Goal: Find specific page/section: Find specific page/section

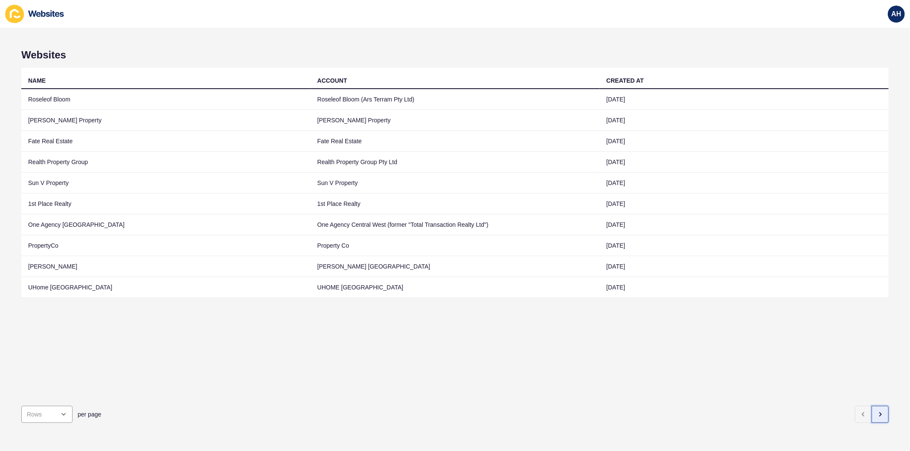
click at [871, 409] on button "button" at bounding box center [879, 414] width 17 height 17
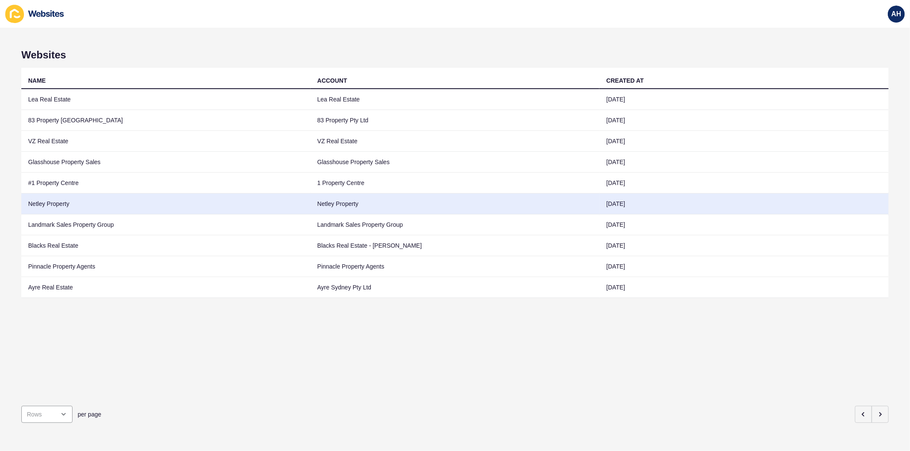
click at [242, 201] on td "Netley Property" at bounding box center [165, 204] width 289 height 21
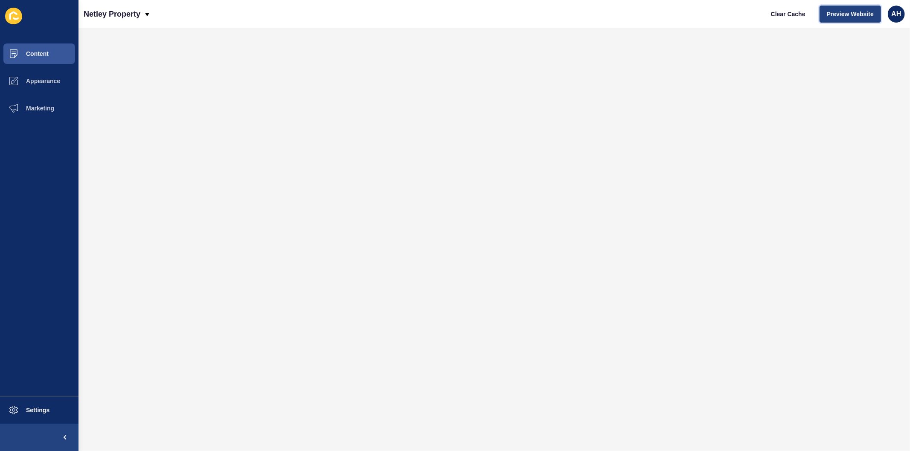
click at [839, 13] on span "Preview Website" at bounding box center [849, 14] width 47 height 9
click at [45, 48] on button "Content" at bounding box center [39, 53] width 78 height 27
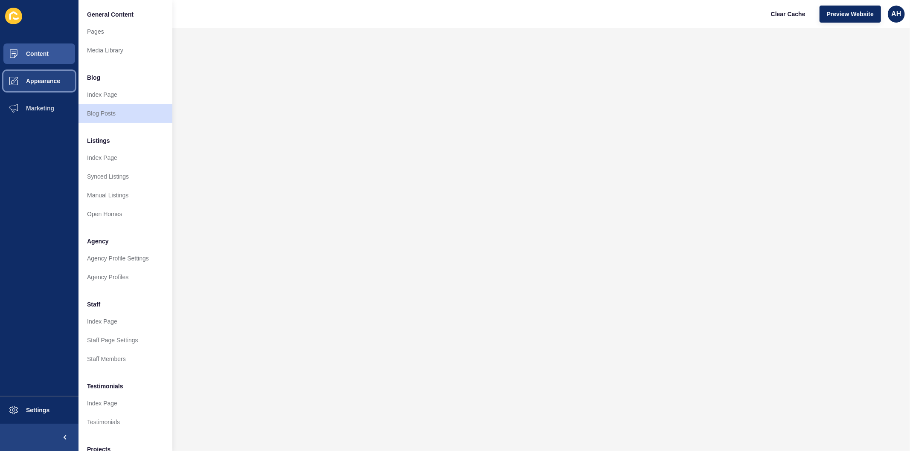
click at [40, 79] on span "Appearance" at bounding box center [29, 81] width 61 height 7
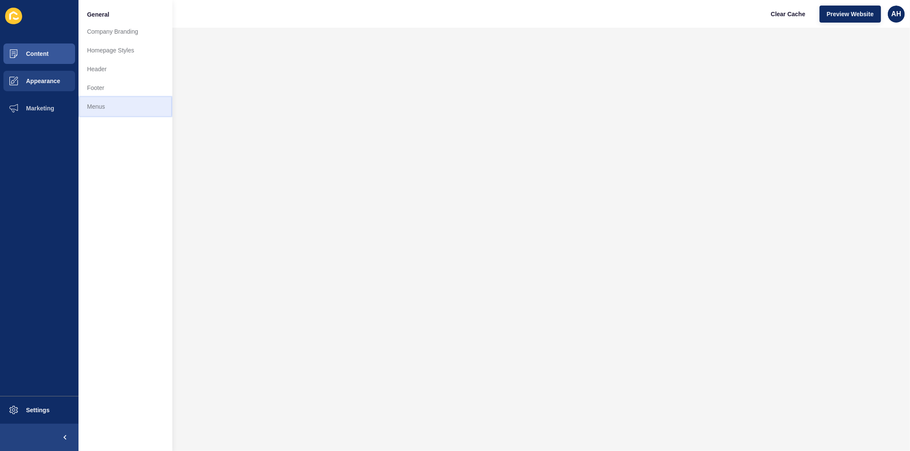
click at [114, 107] on link "Menus" at bounding box center [125, 106] width 94 height 19
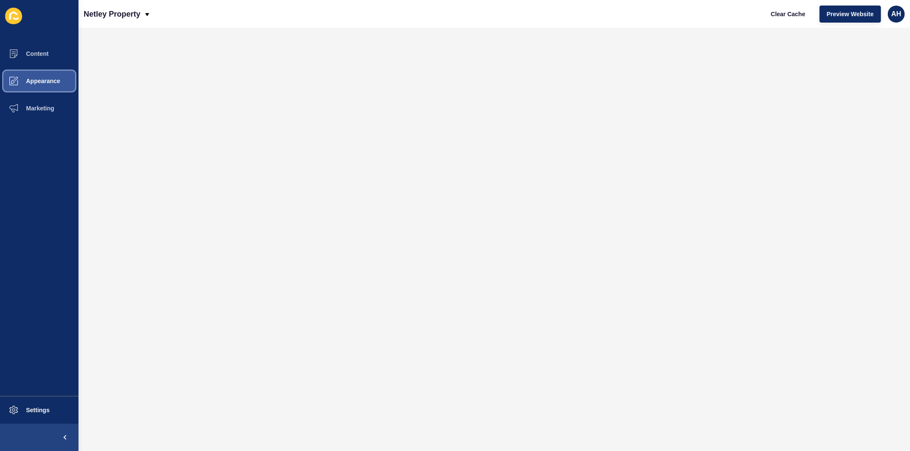
click at [35, 79] on span "Appearance" at bounding box center [29, 81] width 61 height 7
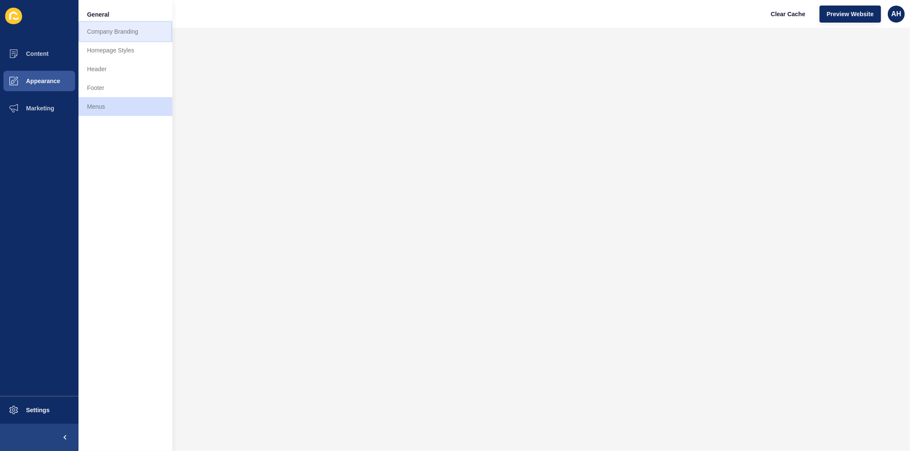
click at [109, 33] on link "Company Branding" at bounding box center [125, 31] width 94 height 19
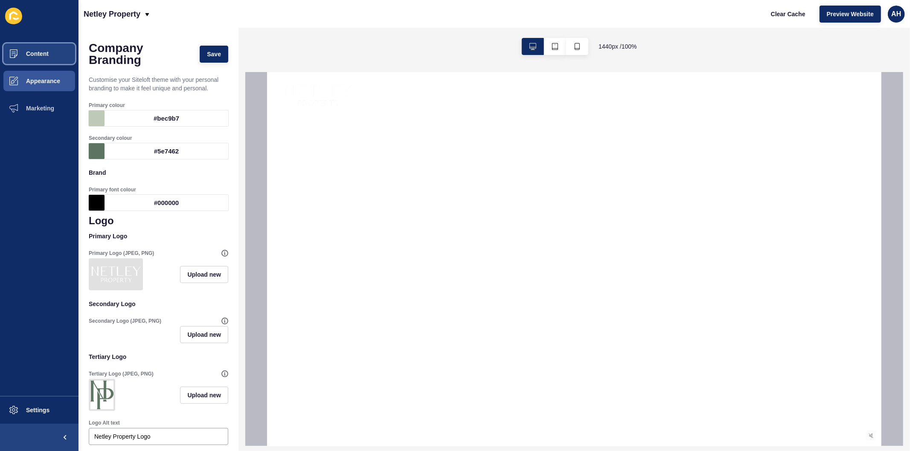
click at [42, 53] on span "Content" at bounding box center [24, 53] width 50 height 7
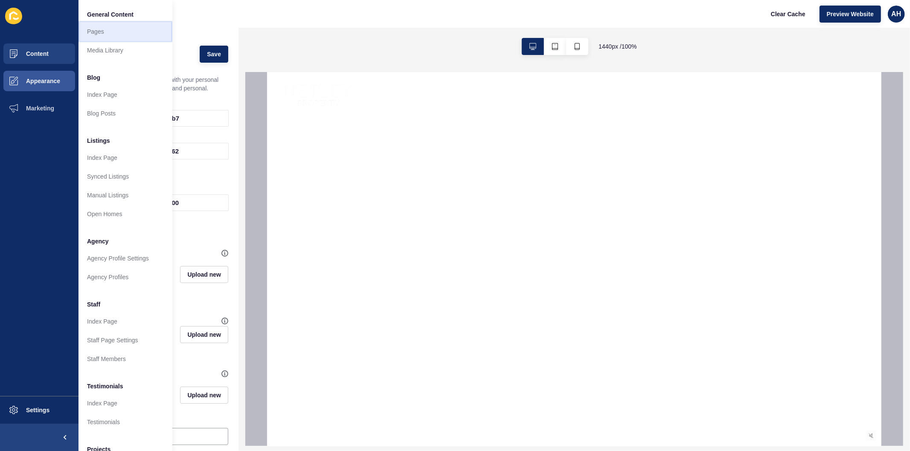
click at [92, 31] on link "Pages" at bounding box center [125, 31] width 94 height 19
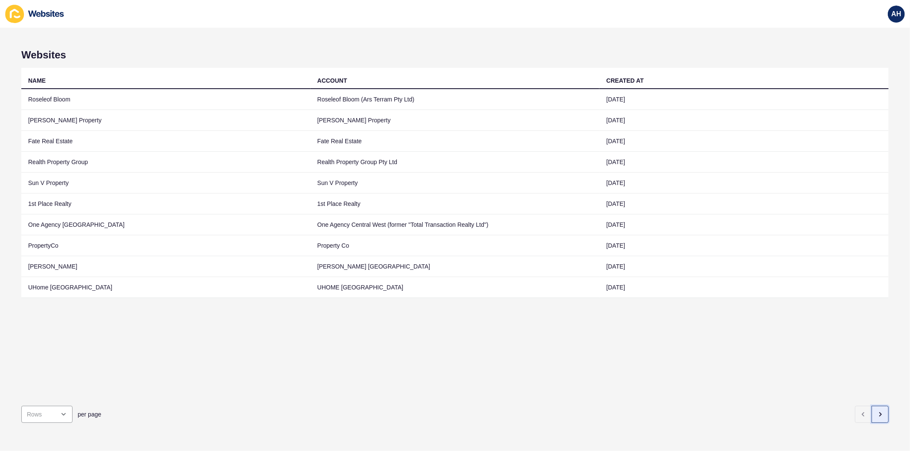
click at [876, 411] on icon "button" at bounding box center [879, 414] width 7 height 7
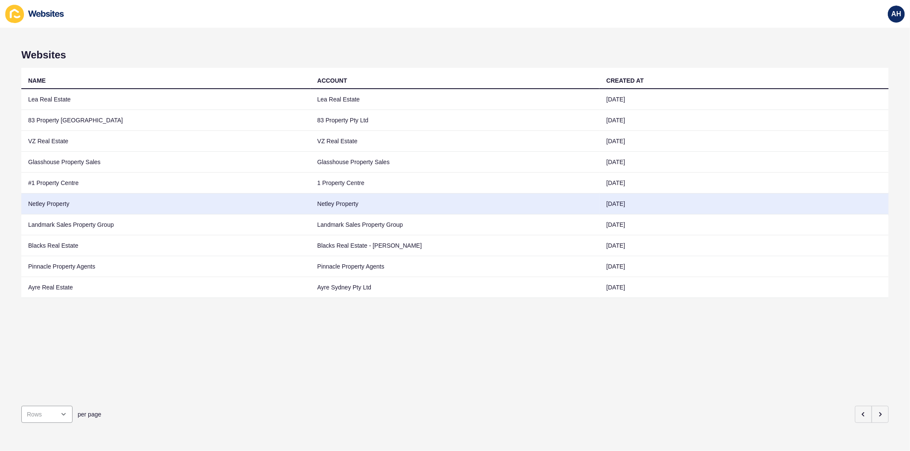
click at [373, 199] on td "Netley Property" at bounding box center [454, 204] width 289 height 21
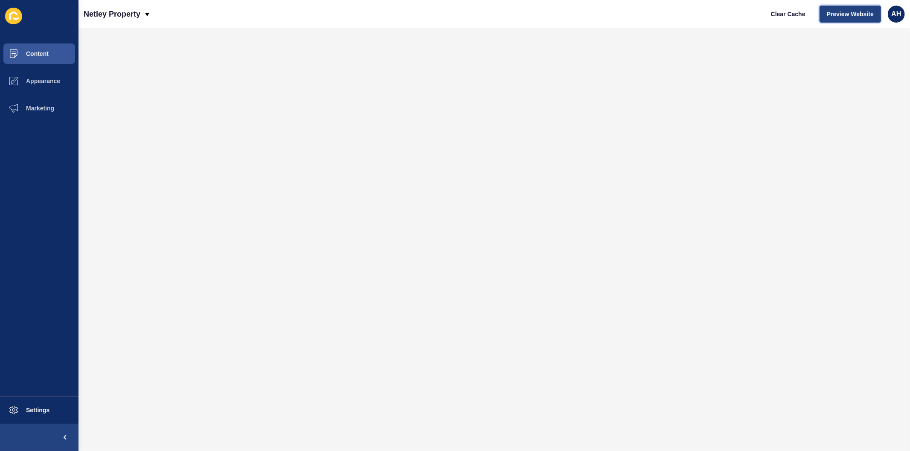
click at [839, 10] on span "Preview Website" at bounding box center [849, 14] width 47 height 9
click at [41, 53] on span "Content" at bounding box center [24, 53] width 50 height 7
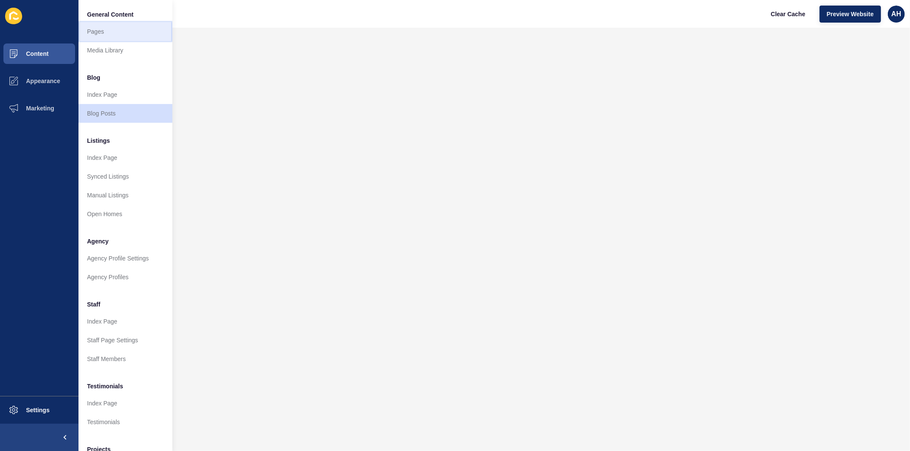
click at [101, 32] on link "Pages" at bounding box center [125, 31] width 94 height 19
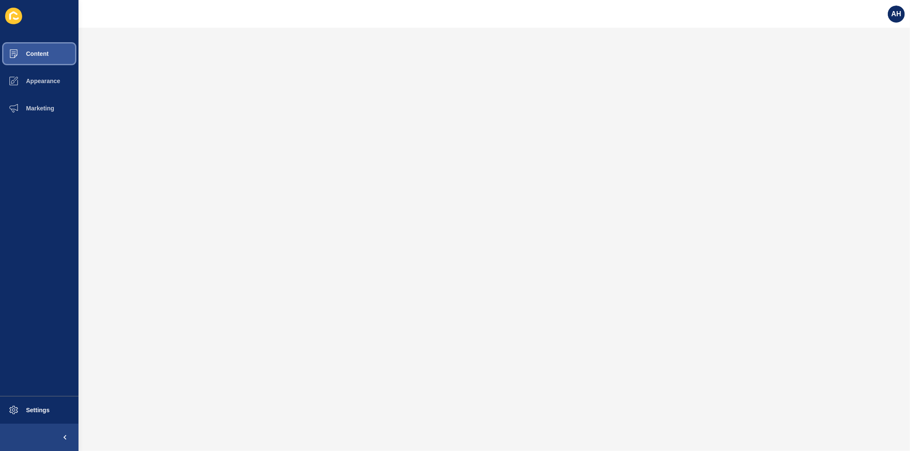
click at [38, 52] on span "Content" at bounding box center [24, 53] width 50 height 7
click at [27, 53] on span "Content" at bounding box center [24, 53] width 50 height 7
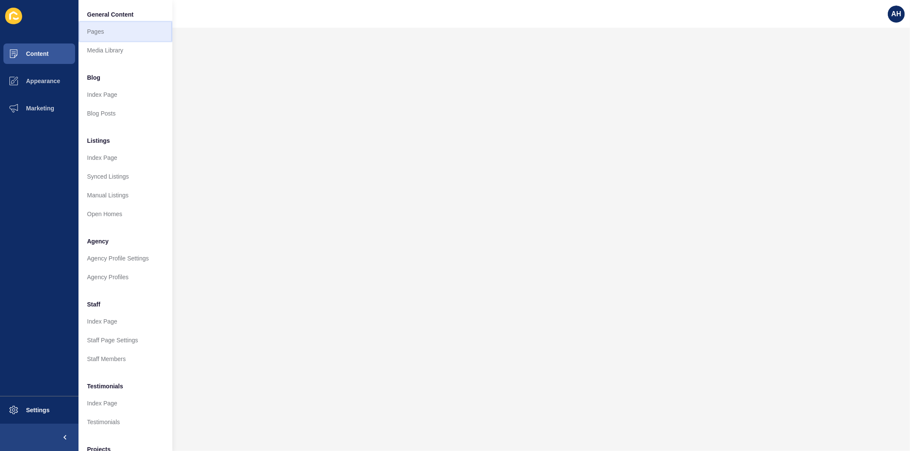
click at [94, 35] on link "Pages" at bounding box center [125, 31] width 94 height 19
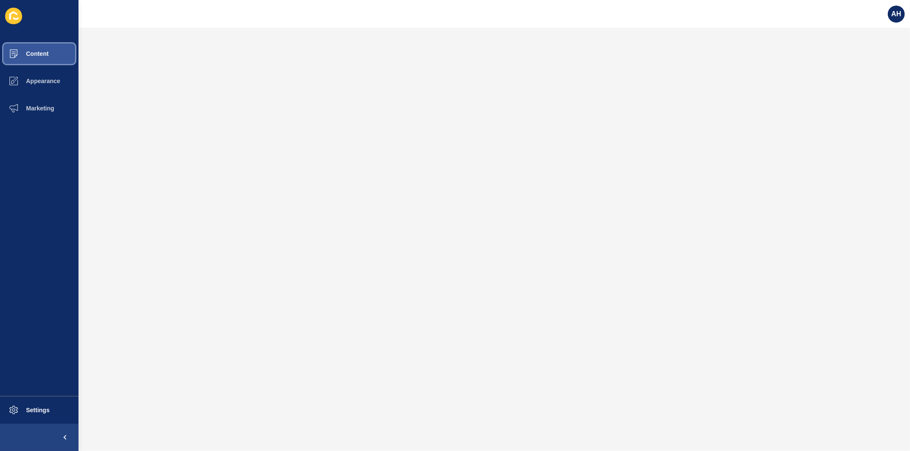
click at [58, 53] on button "Content" at bounding box center [39, 53] width 78 height 27
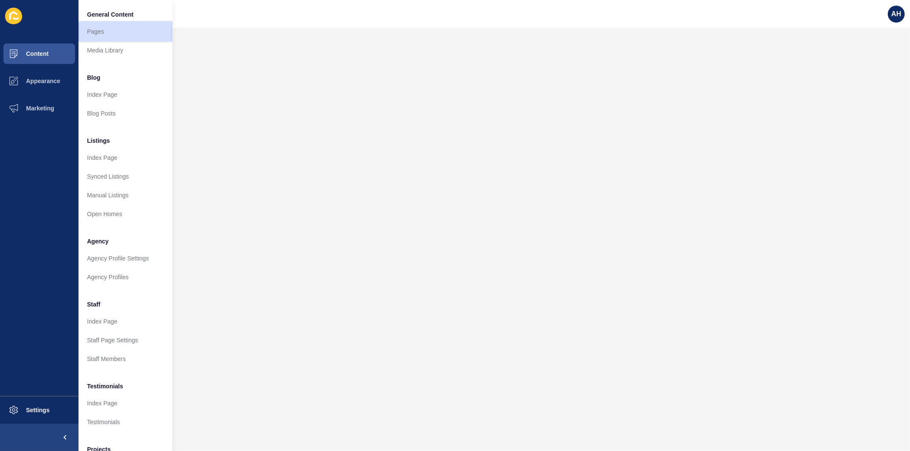
click at [109, 30] on link "Pages" at bounding box center [125, 31] width 94 height 19
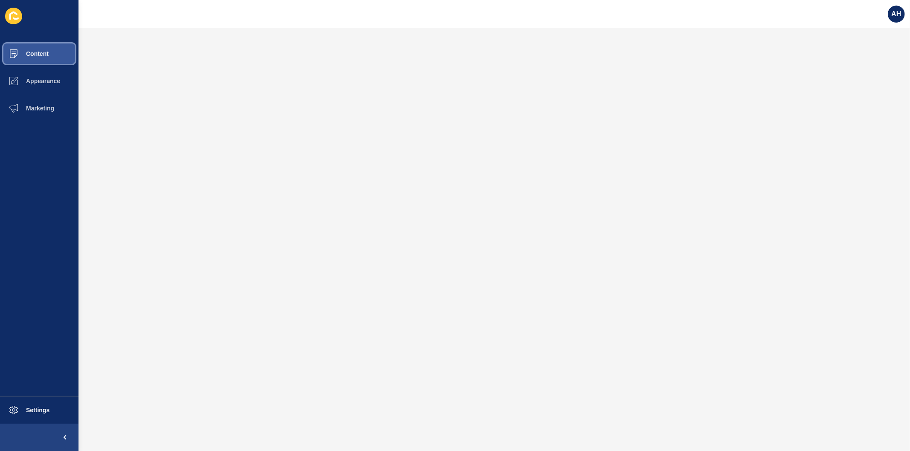
click at [45, 50] on span "Content" at bounding box center [24, 53] width 50 height 7
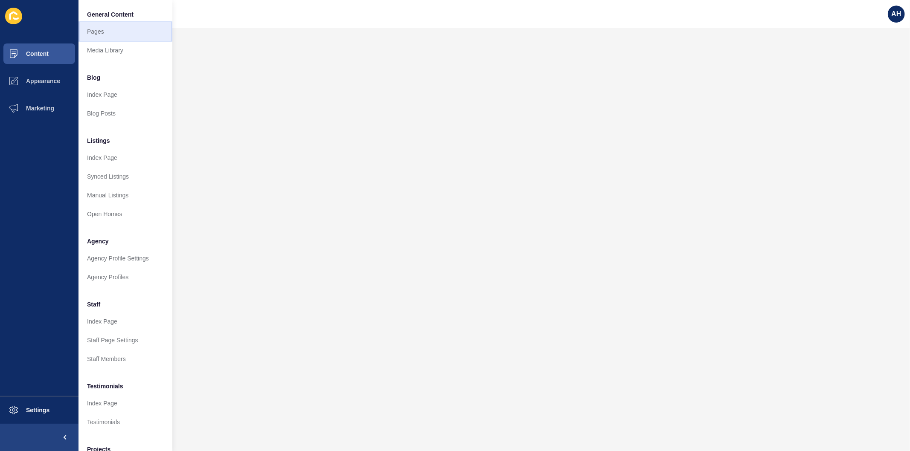
click at [103, 28] on link "Pages" at bounding box center [125, 31] width 94 height 19
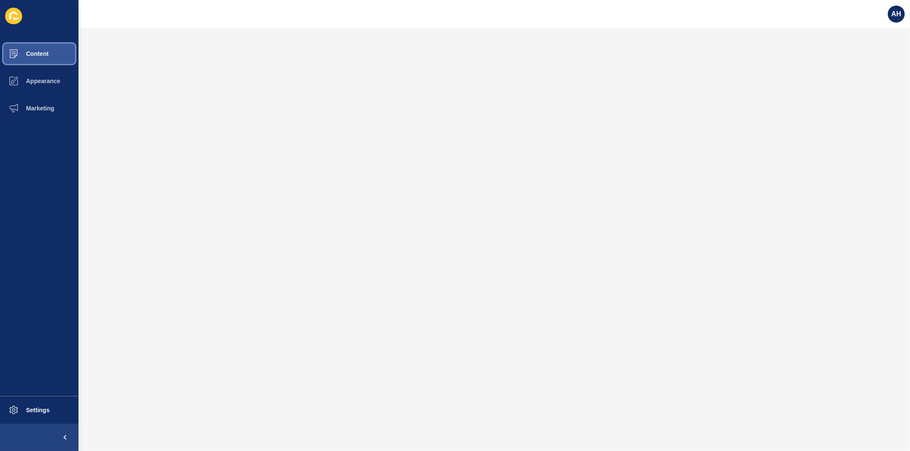
click at [53, 49] on button "Content" at bounding box center [39, 53] width 78 height 27
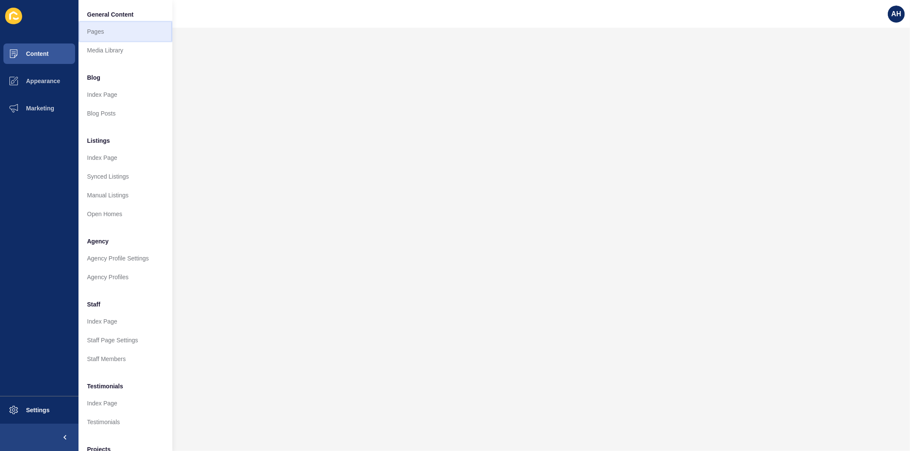
click at [92, 32] on link "Pages" at bounding box center [125, 31] width 94 height 19
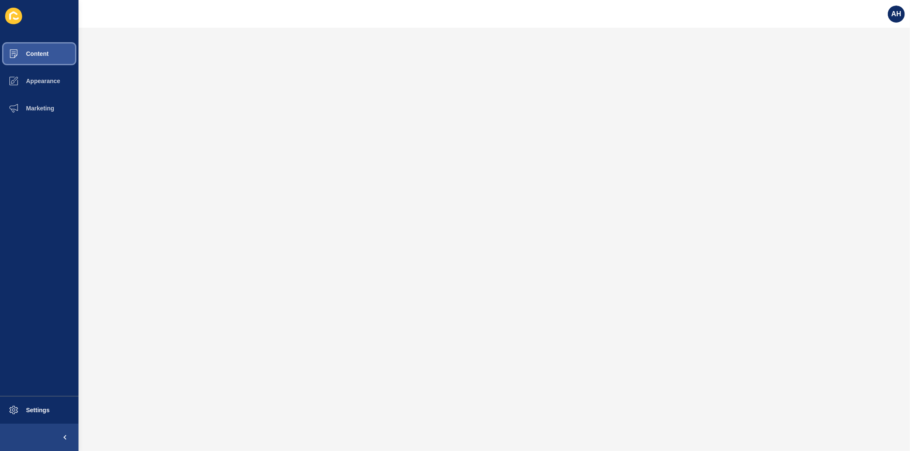
click at [44, 54] on span "Content" at bounding box center [24, 53] width 50 height 7
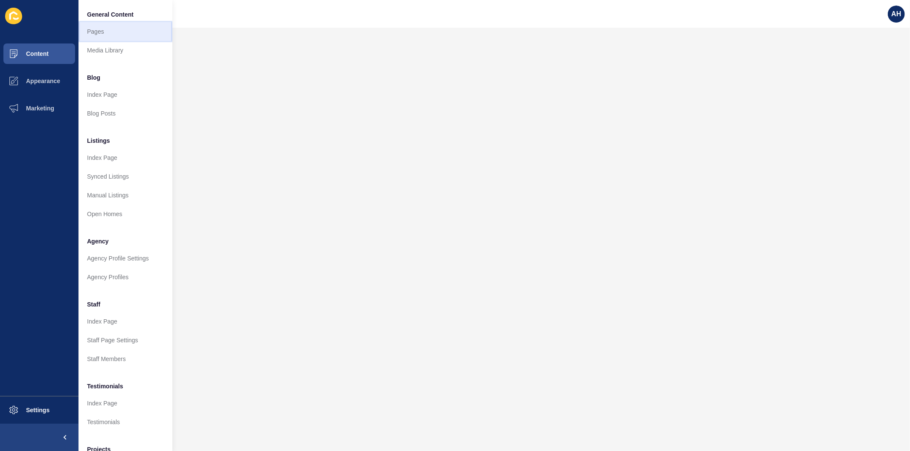
click at [97, 32] on link "Pages" at bounding box center [125, 31] width 94 height 19
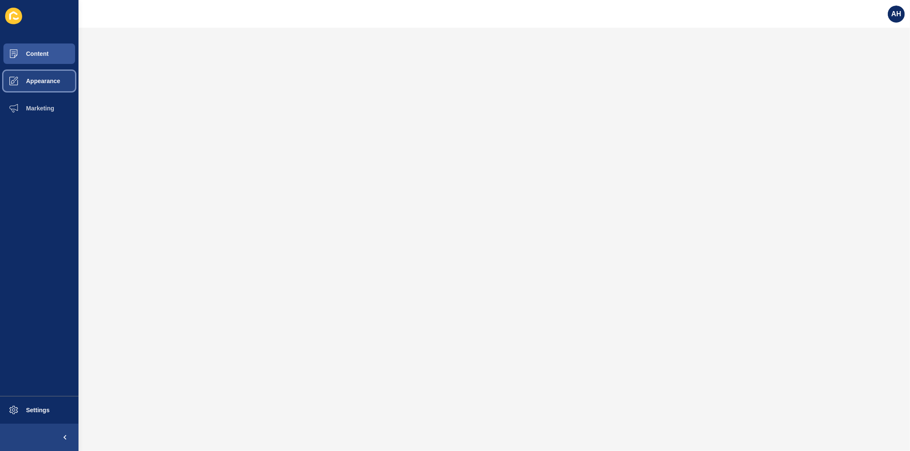
click at [36, 74] on button "Appearance" at bounding box center [39, 80] width 78 height 27
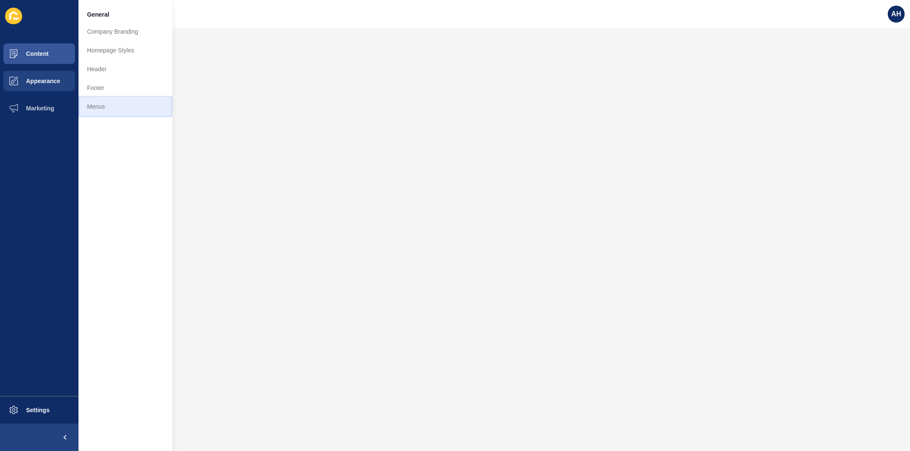
click at [93, 107] on link "Menus" at bounding box center [125, 106] width 94 height 19
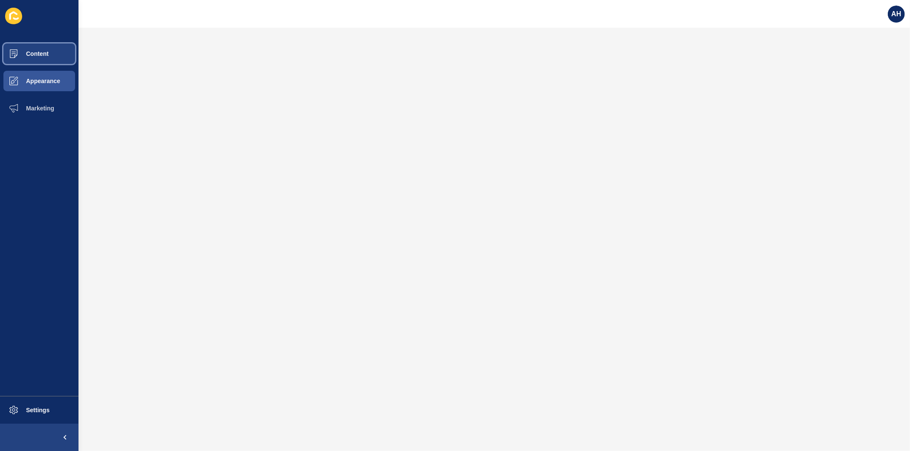
click at [37, 47] on button "Content" at bounding box center [39, 53] width 78 height 27
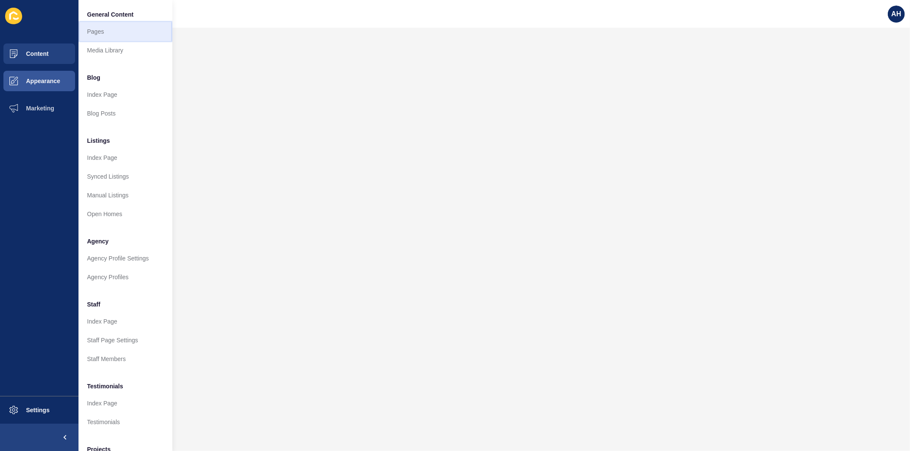
click at [88, 33] on link "Pages" at bounding box center [125, 31] width 94 height 19
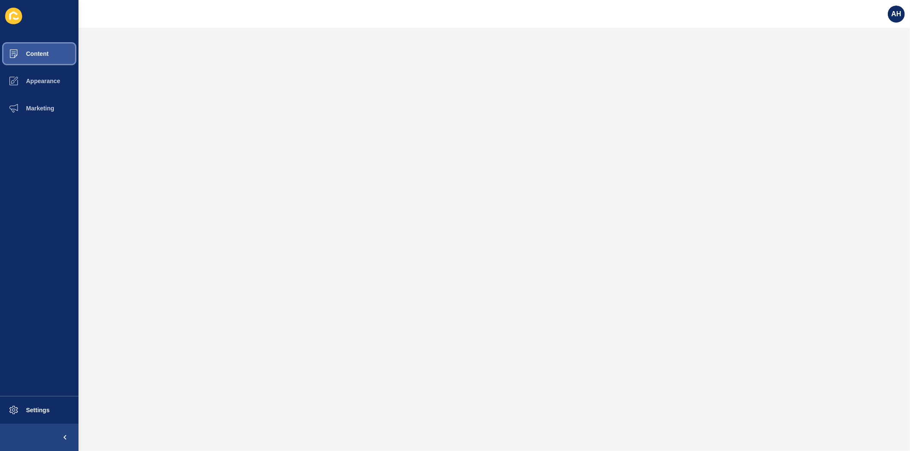
click at [39, 61] on button "Content" at bounding box center [39, 53] width 78 height 27
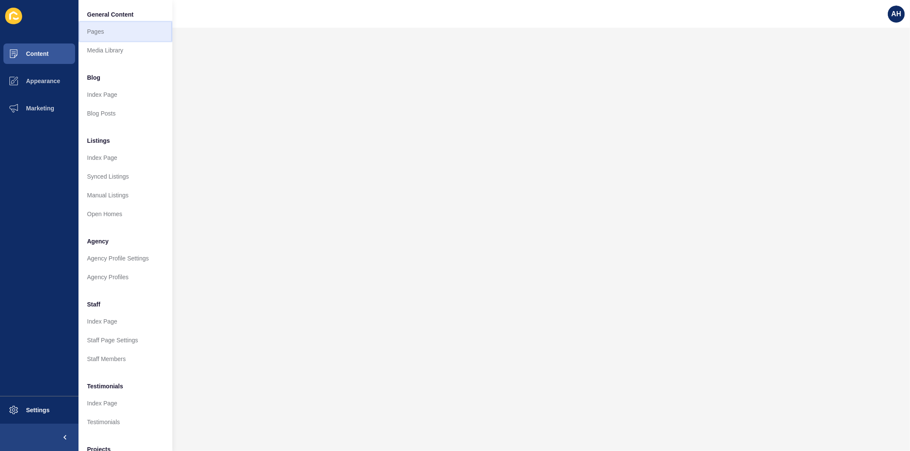
click at [99, 31] on link "Pages" at bounding box center [125, 31] width 94 height 19
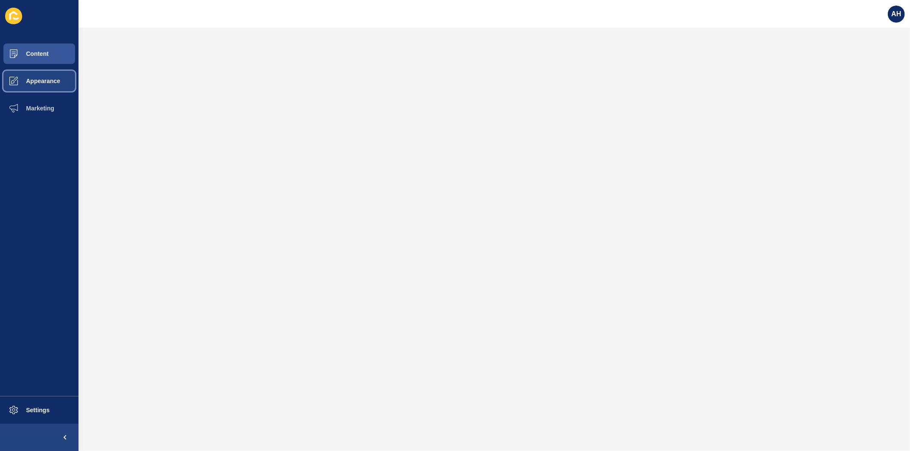
click at [35, 83] on span "Appearance" at bounding box center [29, 81] width 61 height 7
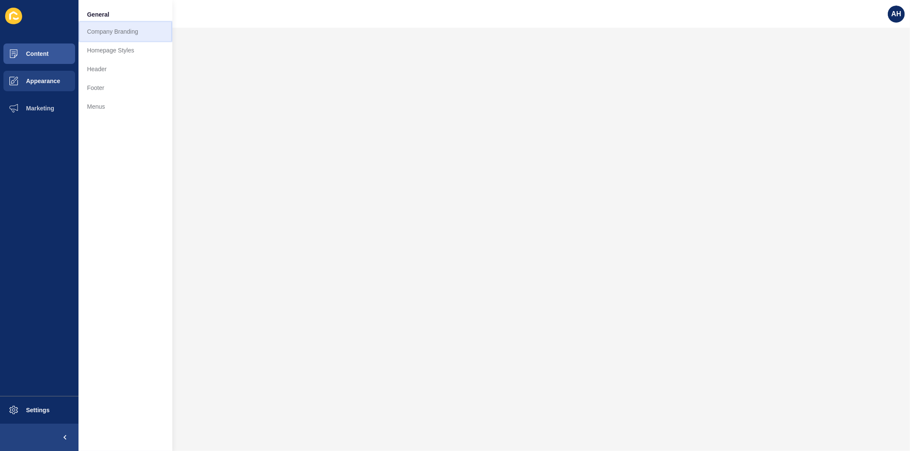
click at [101, 31] on link "Company Branding" at bounding box center [125, 31] width 94 height 19
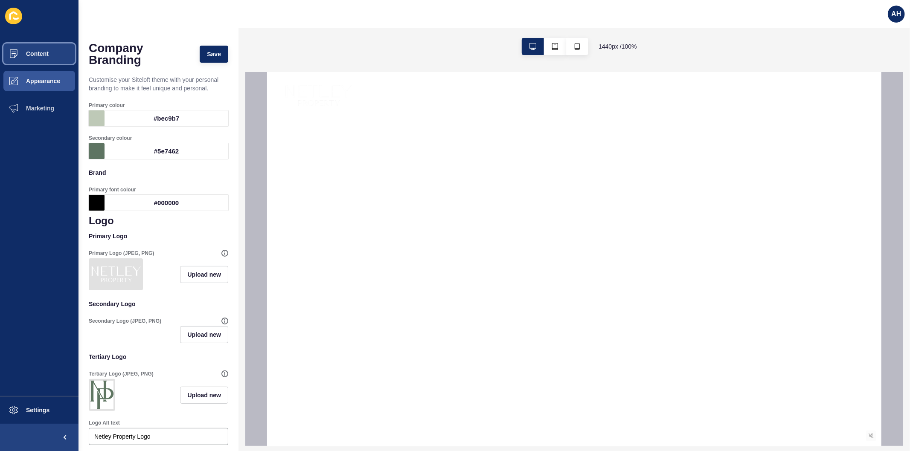
click at [41, 50] on span "Content" at bounding box center [24, 53] width 50 height 7
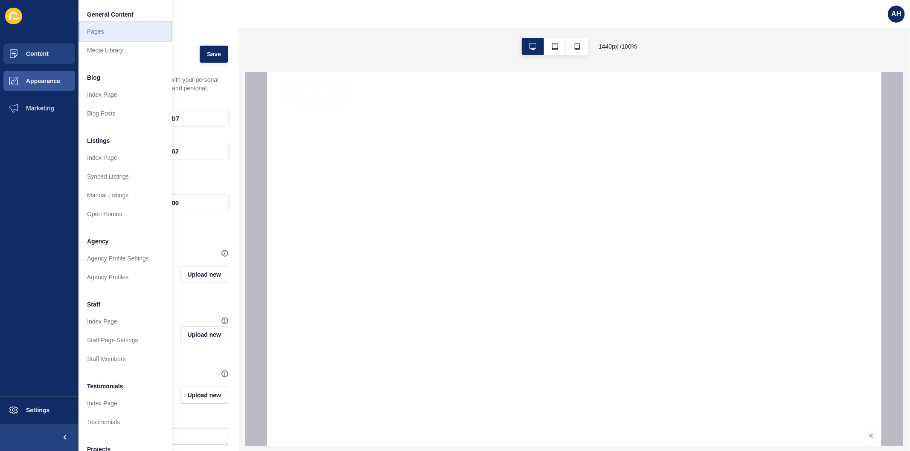
click at [89, 31] on link "Pages" at bounding box center [125, 31] width 94 height 19
